Goal: Transaction & Acquisition: Book appointment/travel/reservation

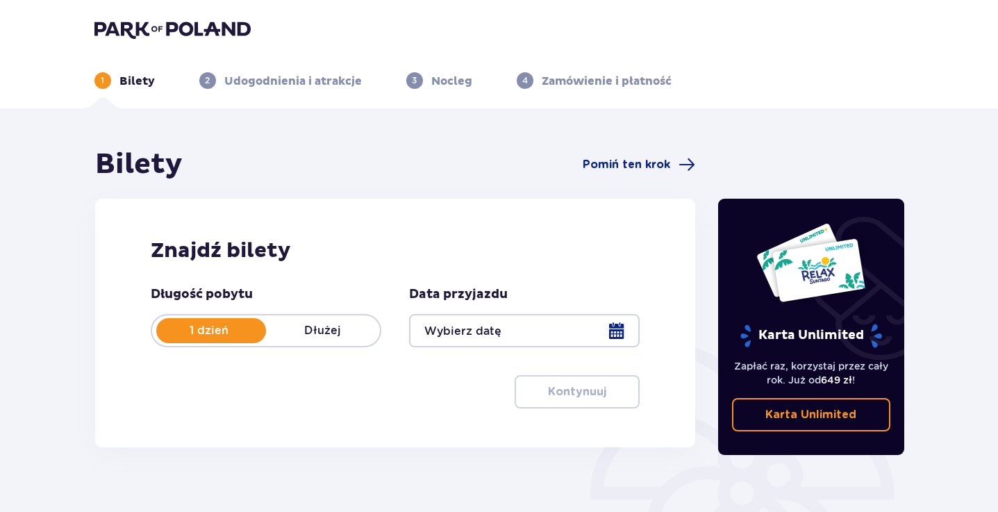
click at [615, 324] on div at bounding box center [524, 330] width 231 height 33
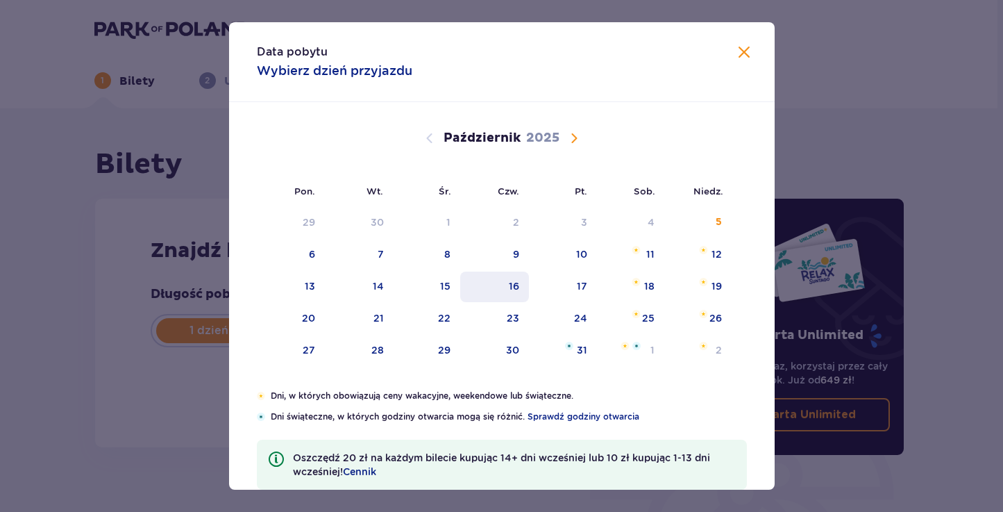
click at [510, 283] on div "16" at bounding box center [514, 286] width 10 height 14
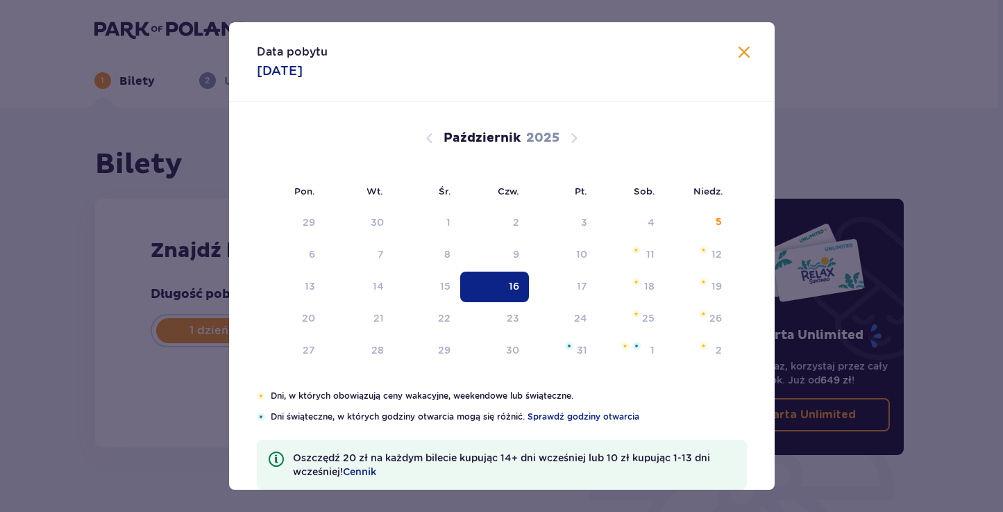
type input "[DATE]"
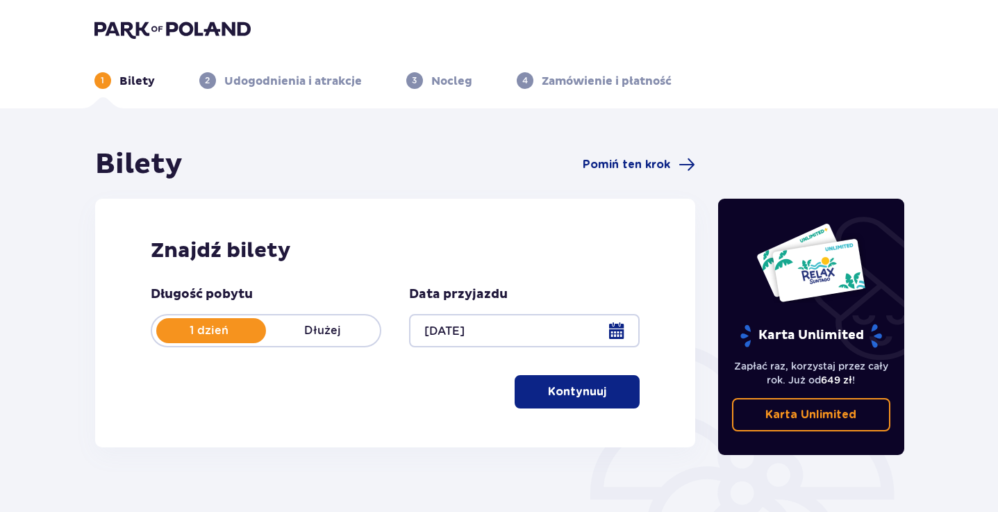
click at [581, 404] on button "Kontynuuj" at bounding box center [577, 391] width 125 height 33
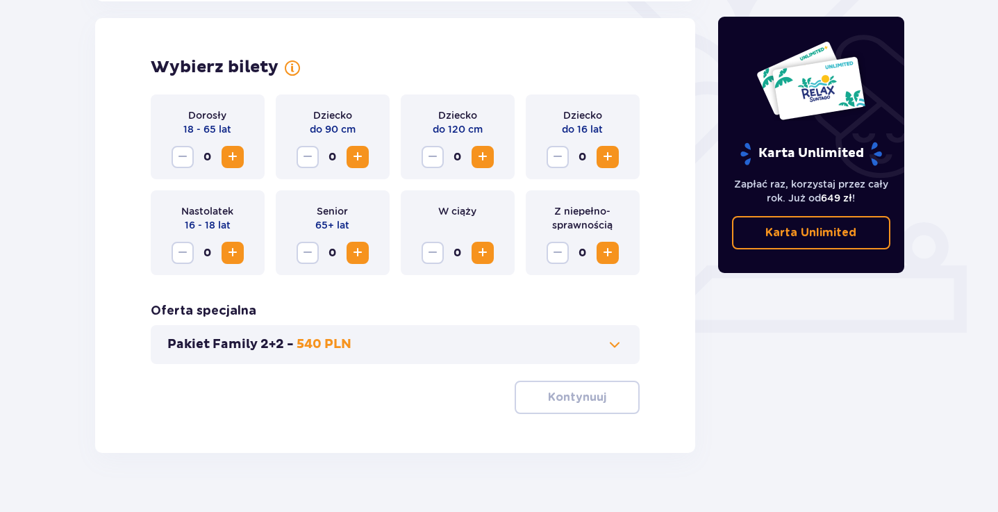
scroll to position [386, 0]
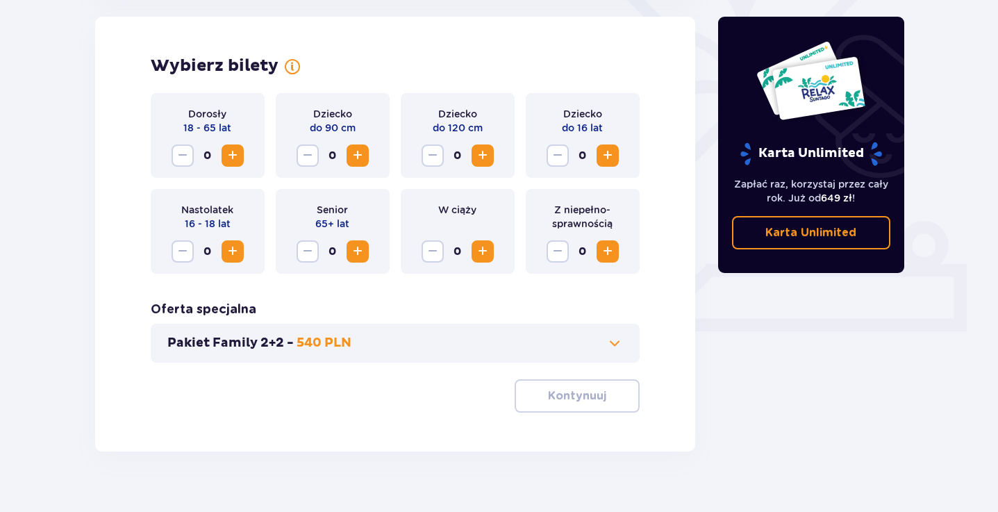
click at [231, 165] on button "Zwiększ" at bounding box center [233, 155] width 22 height 22
click at [553, 390] on p "Kontynuuj" at bounding box center [577, 395] width 58 height 15
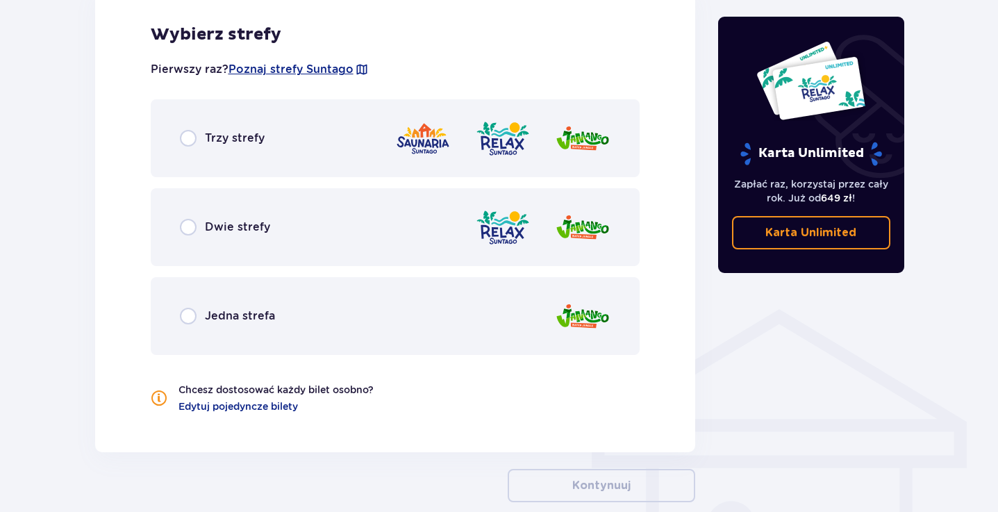
scroll to position [815, 0]
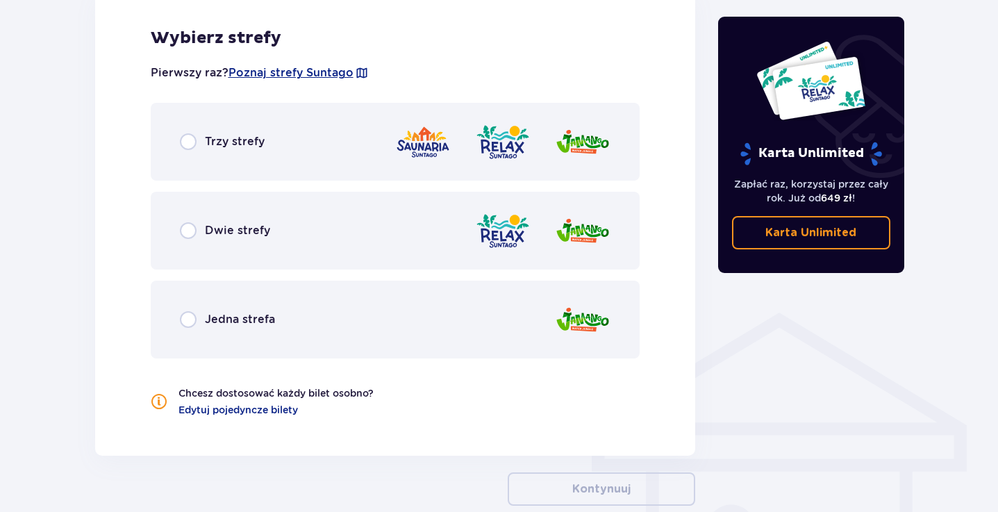
click at [210, 221] on div "Dwie strefy" at bounding box center [396, 231] width 490 height 78
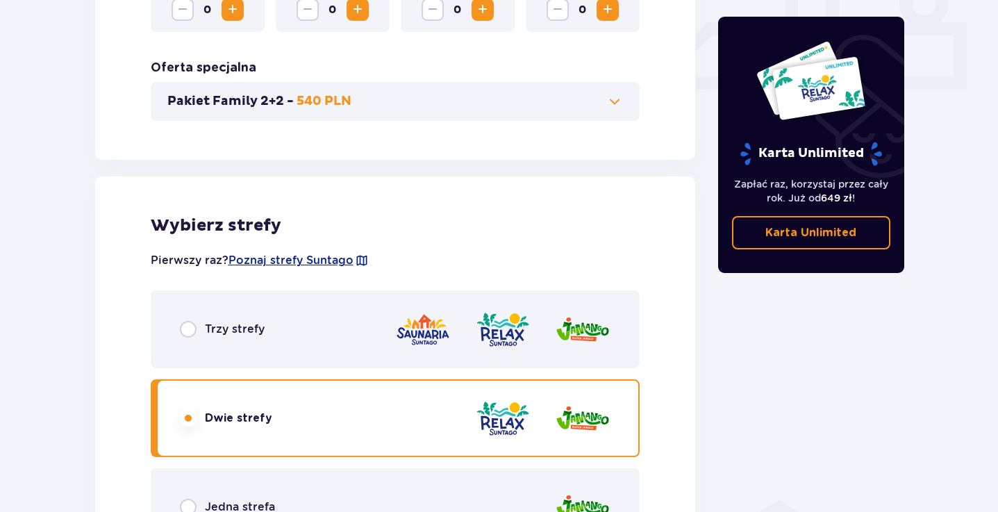
scroll to position [627, 0]
click at [617, 100] on span at bounding box center [614, 102] width 17 height 17
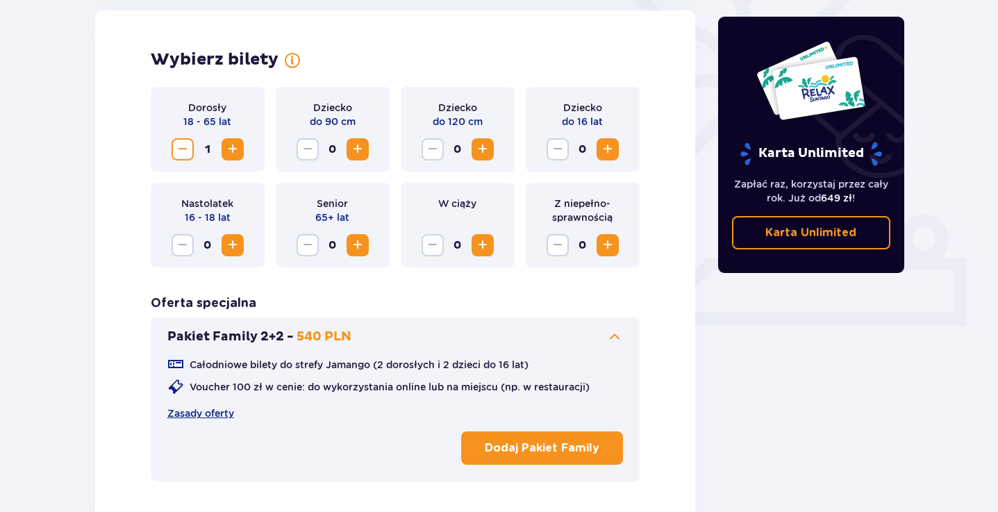
scroll to position [386, 0]
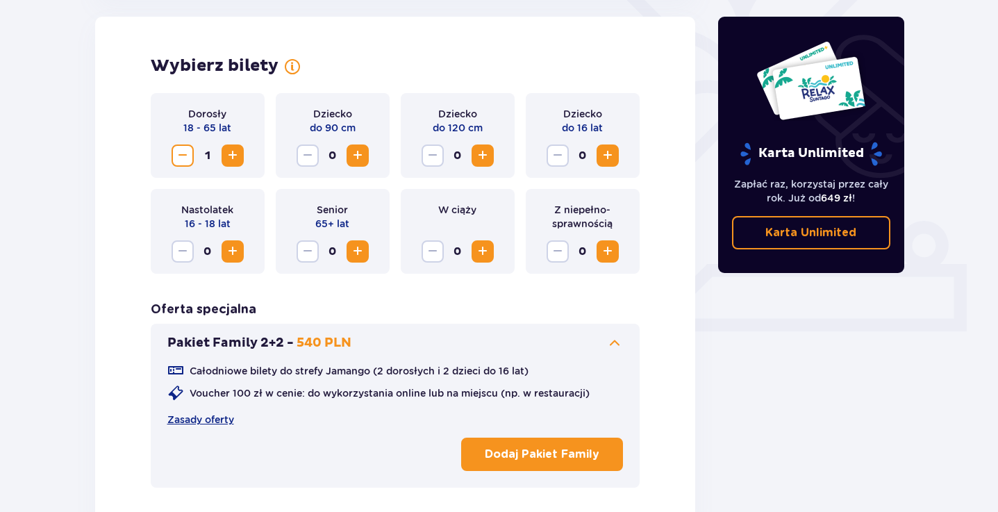
click at [615, 342] on span at bounding box center [614, 343] width 17 height 17
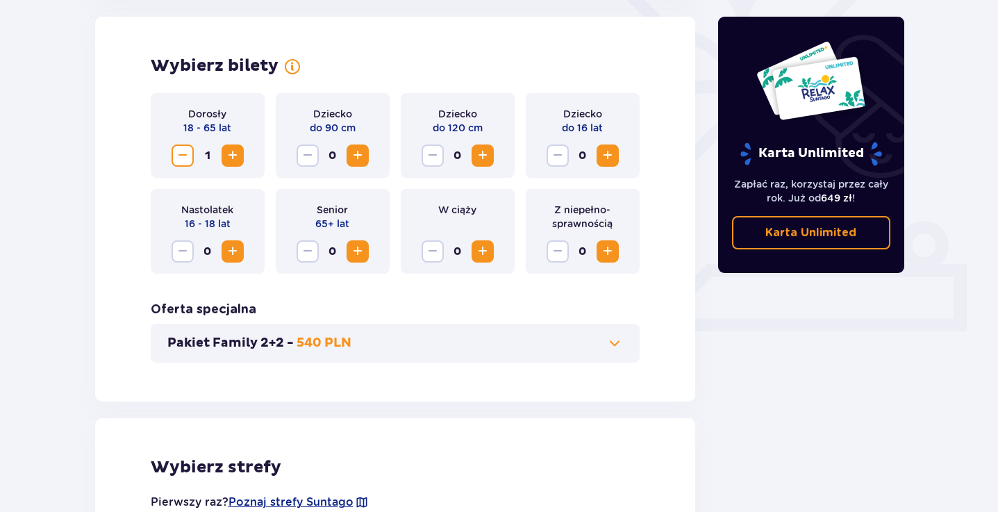
click at [615, 342] on span at bounding box center [614, 343] width 17 height 17
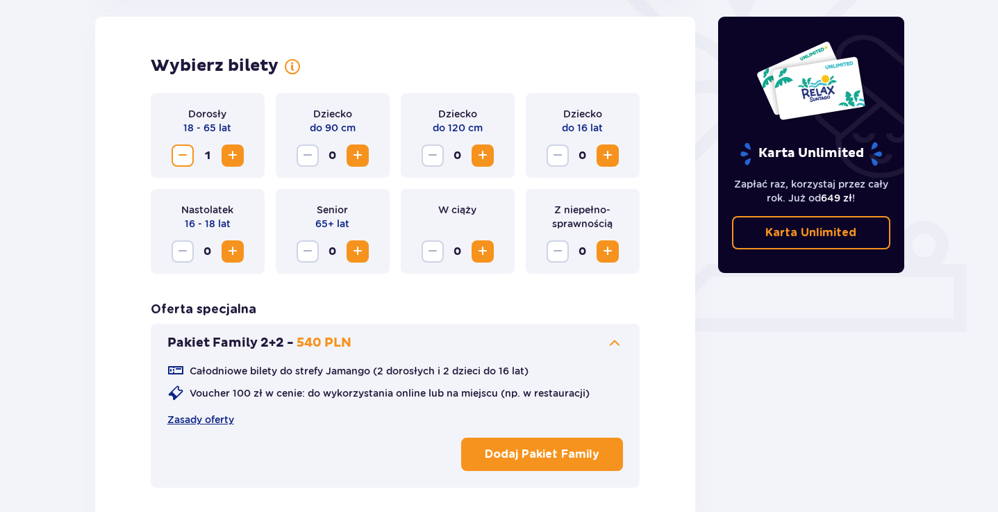
click at [615, 342] on span at bounding box center [614, 343] width 17 height 17
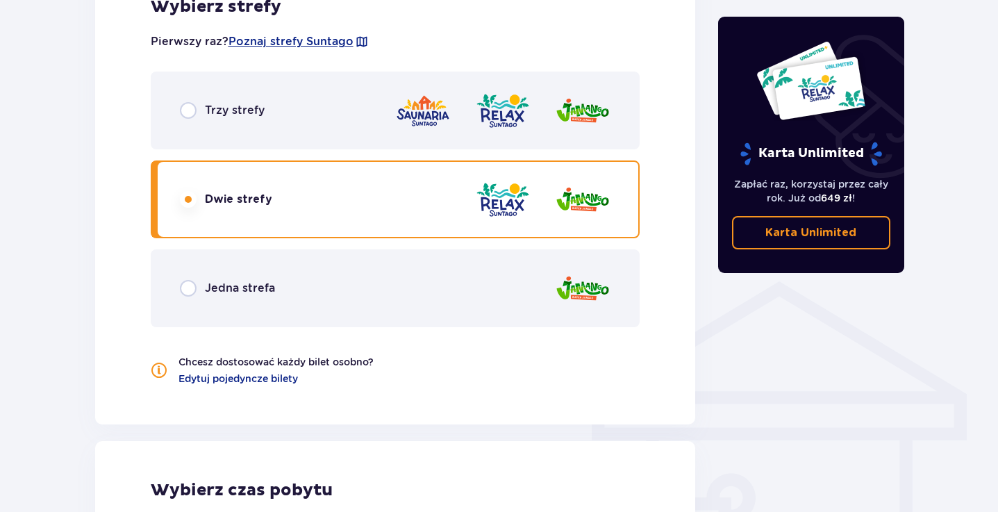
scroll to position [636, 0]
